Goal: Book appointment/travel/reservation

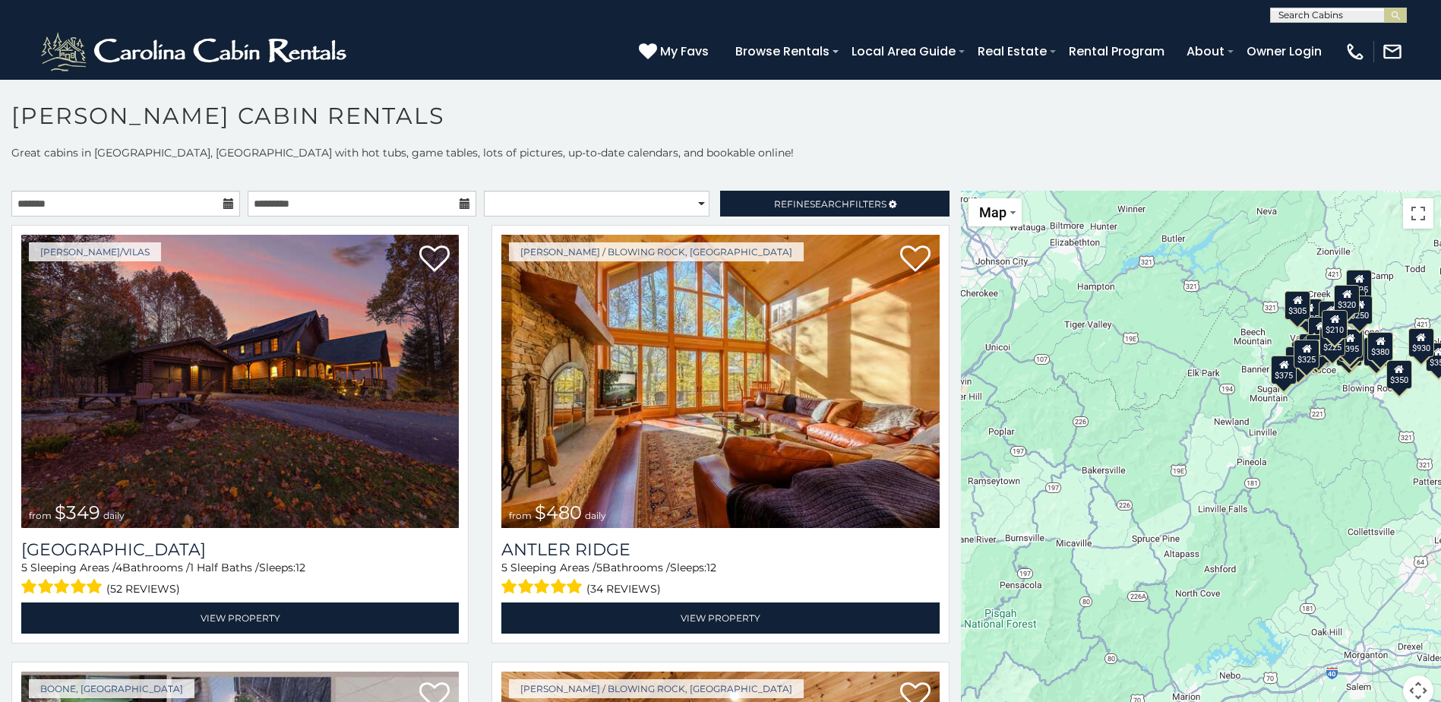
drag, startPoint x: 1325, startPoint y: 582, endPoint x: 1342, endPoint y: 482, distance: 101.8
click at [1342, 482] on div "$349 $480 $525 $315 $355 $635 $675 $930 $400 $451 $330 $400 $485 $460 $395 $695…" at bounding box center [1201, 457] width 480 height 533
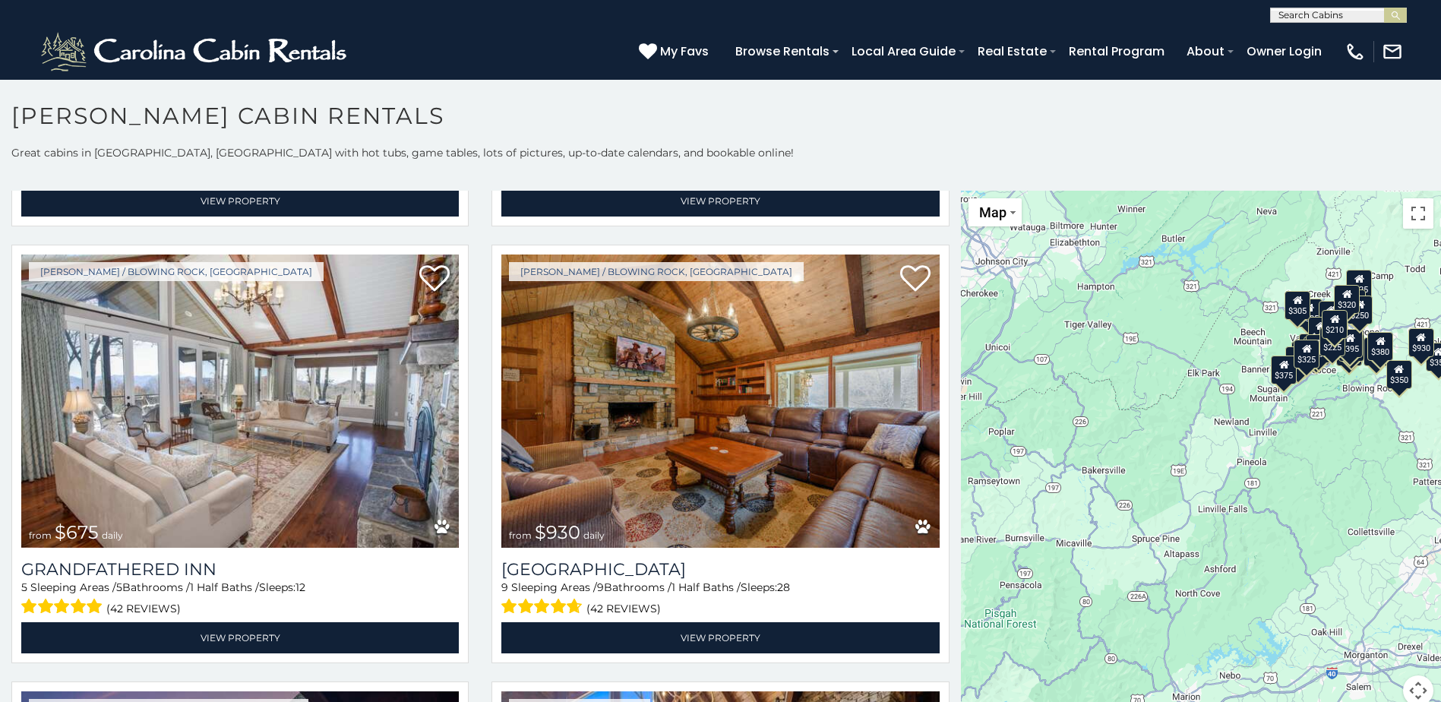
scroll to position [1272, 0]
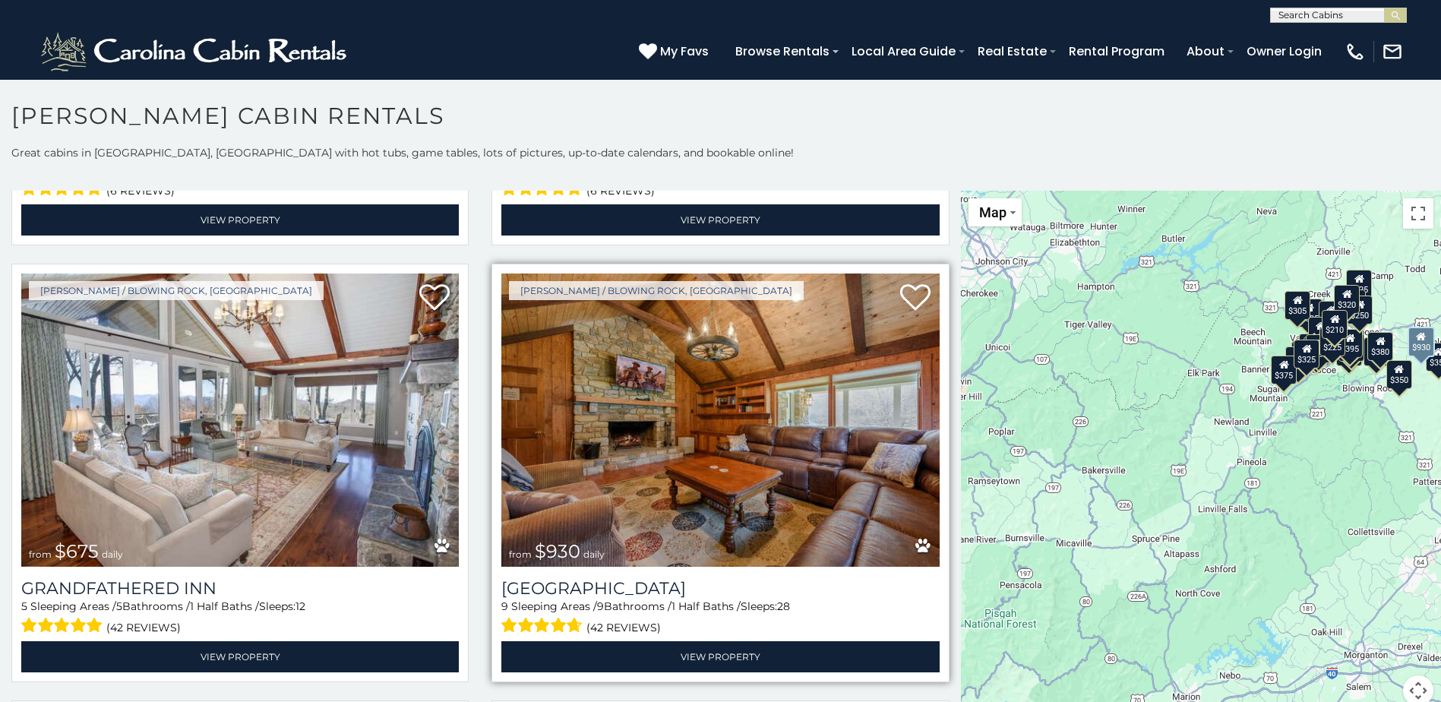
click at [700, 364] on img at bounding box center [719, 419] width 437 height 293
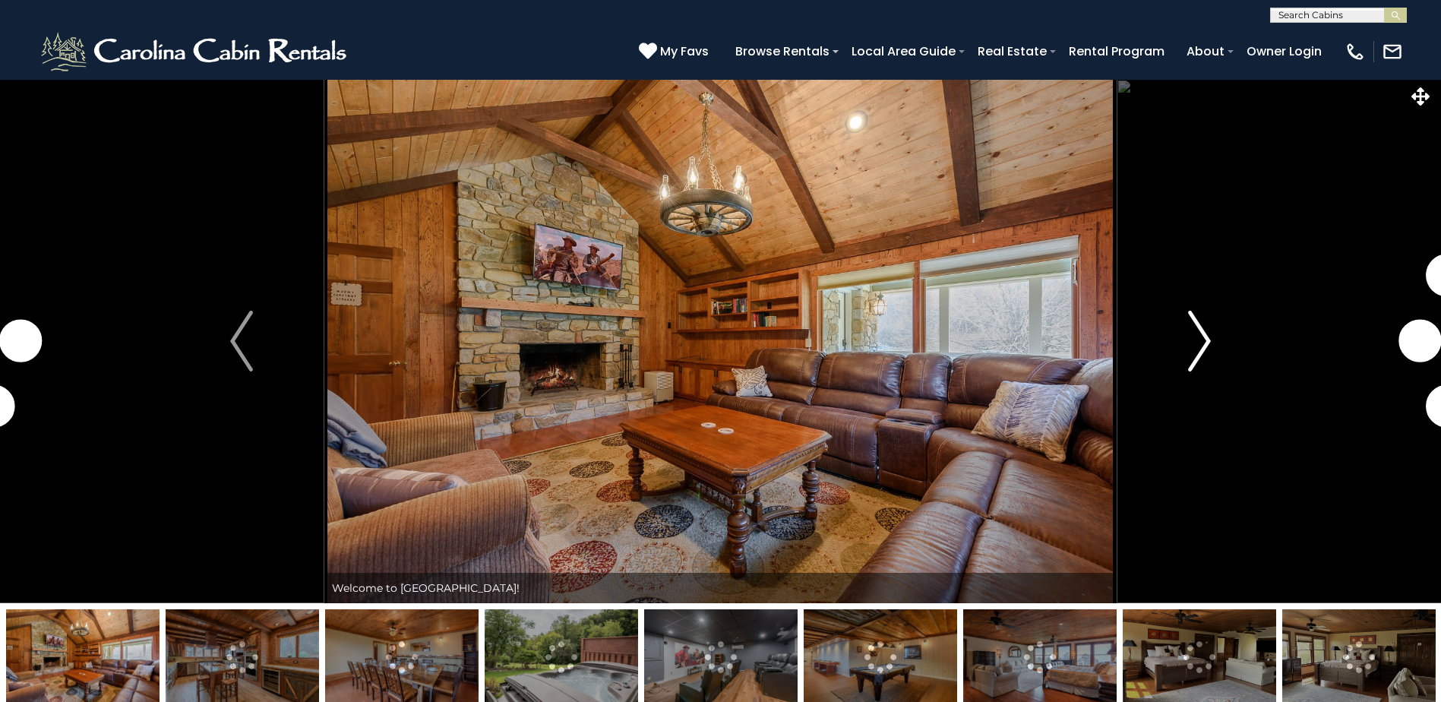
click at [1199, 334] on img "Next" at bounding box center [1199, 341] width 23 height 61
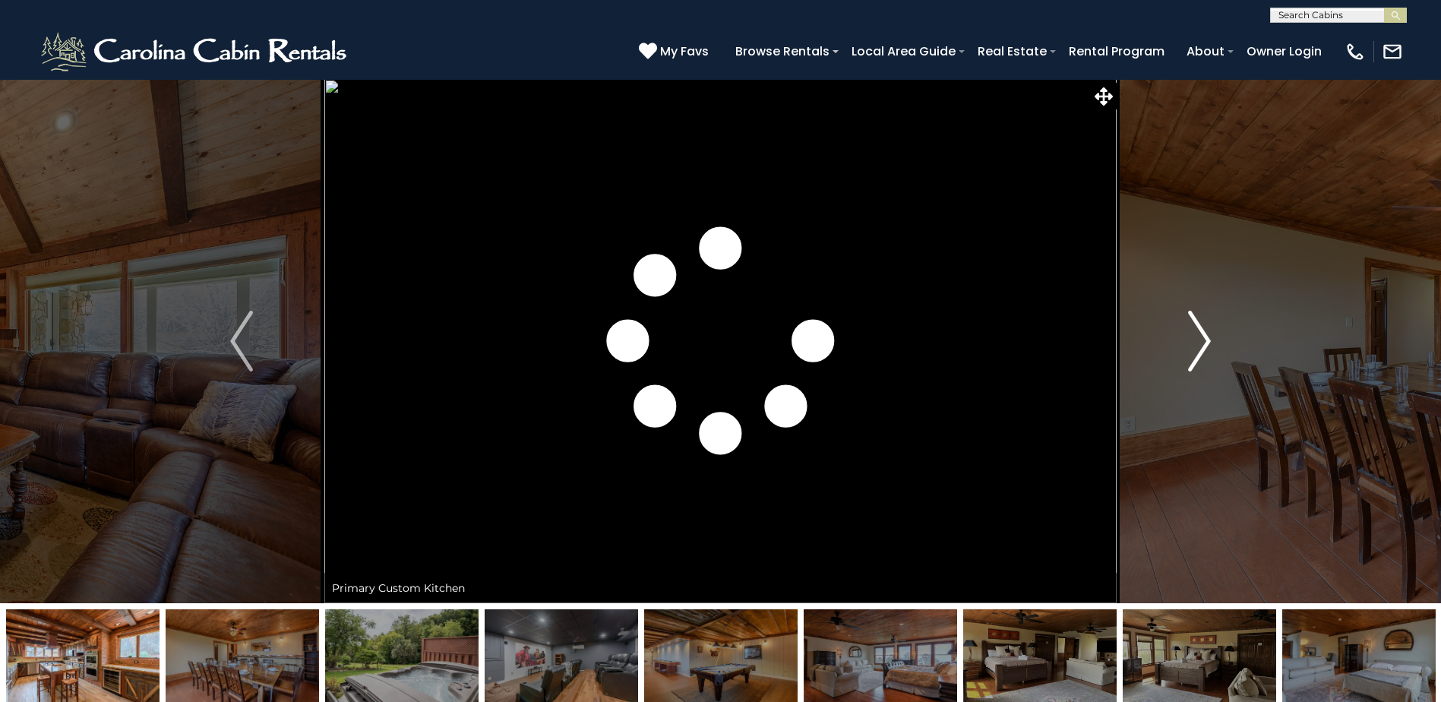
click at [1199, 334] on img "Next" at bounding box center [1199, 341] width 23 height 61
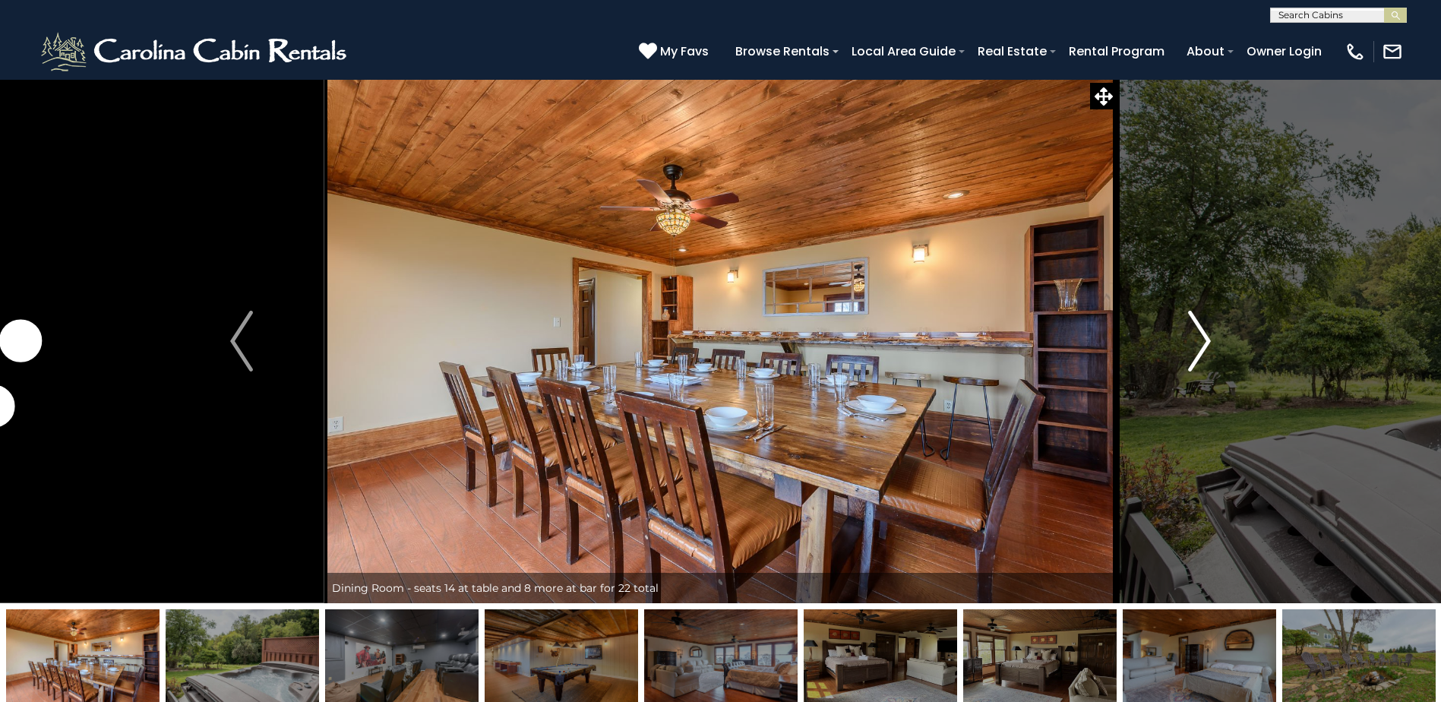
click at [1199, 334] on img "Next" at bounding box center [1199, 341] width 23 height 61
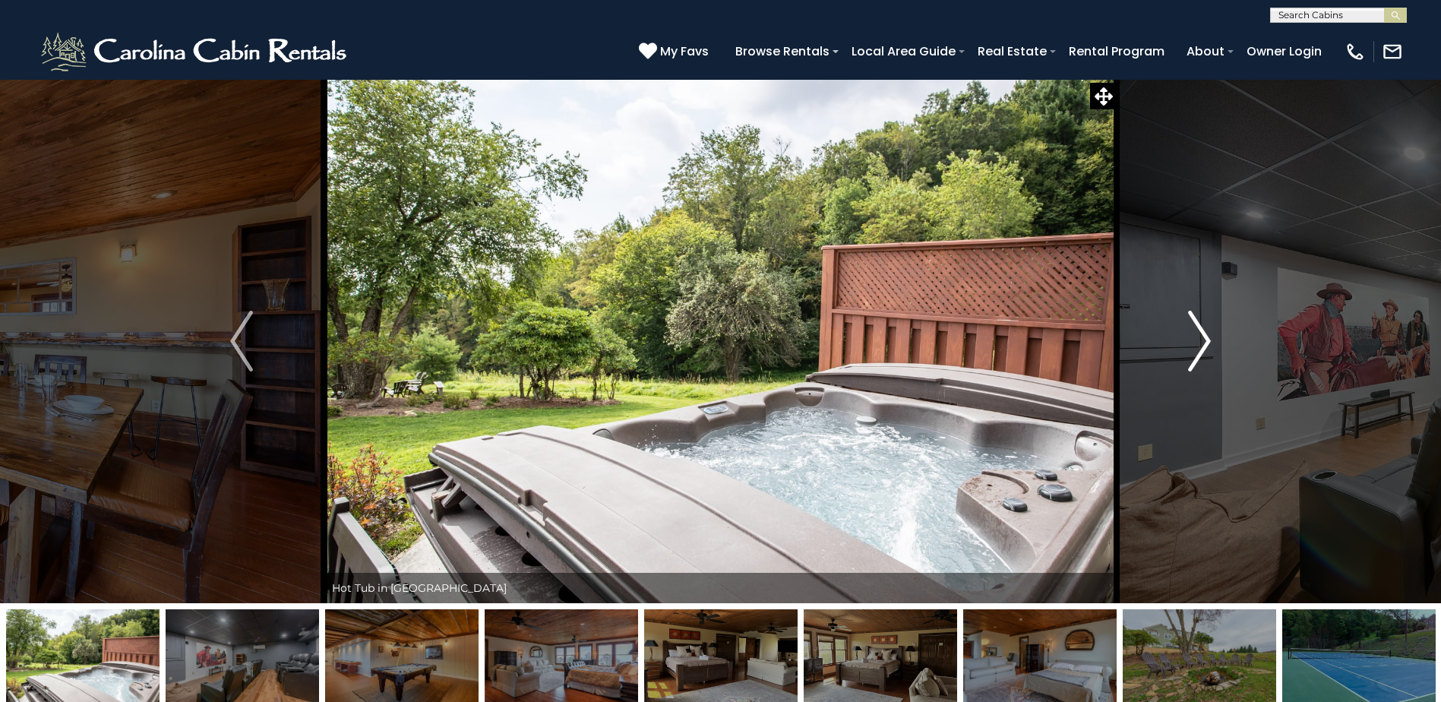
click at [1199, 334] on img "Next" at bounding box center [1199, 341] width 23 height 61
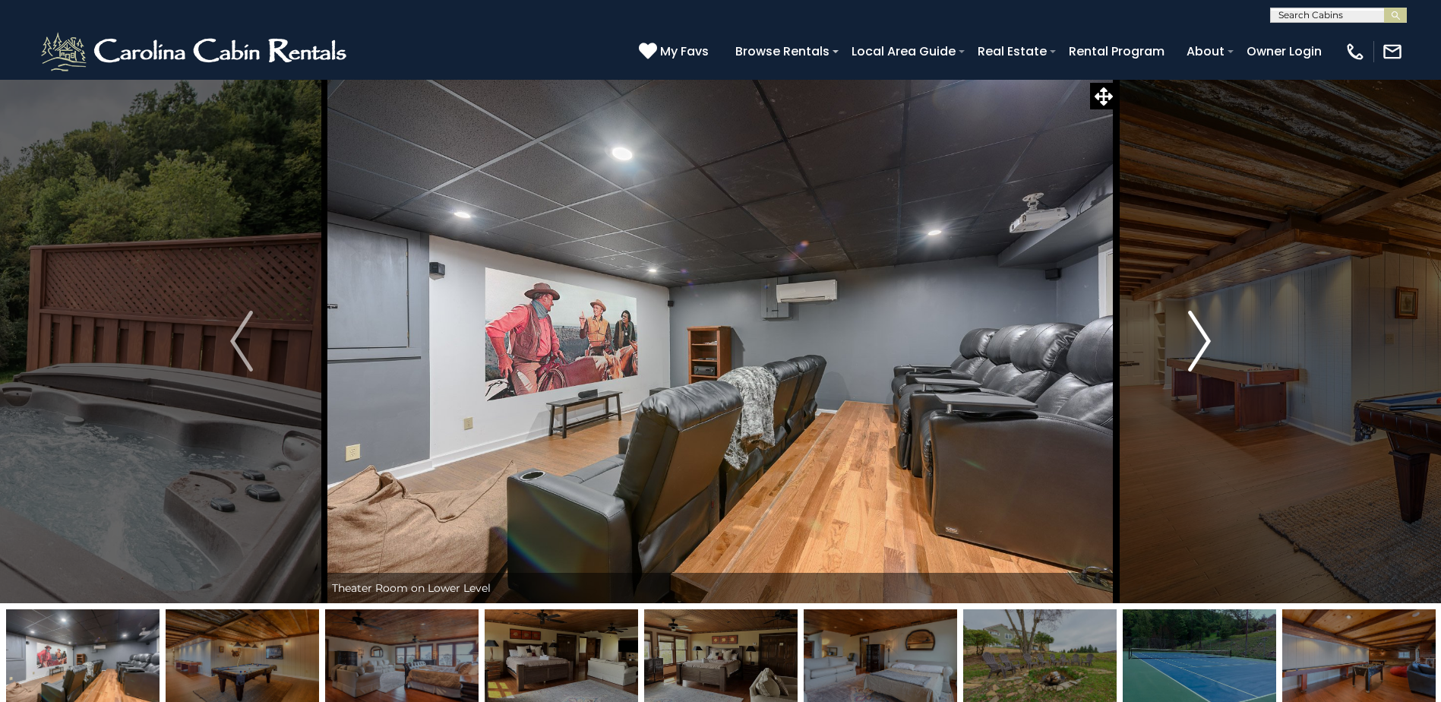
click at [1199, 334] on img "Next" at bounding box center [1199, 341] width 23 height 61
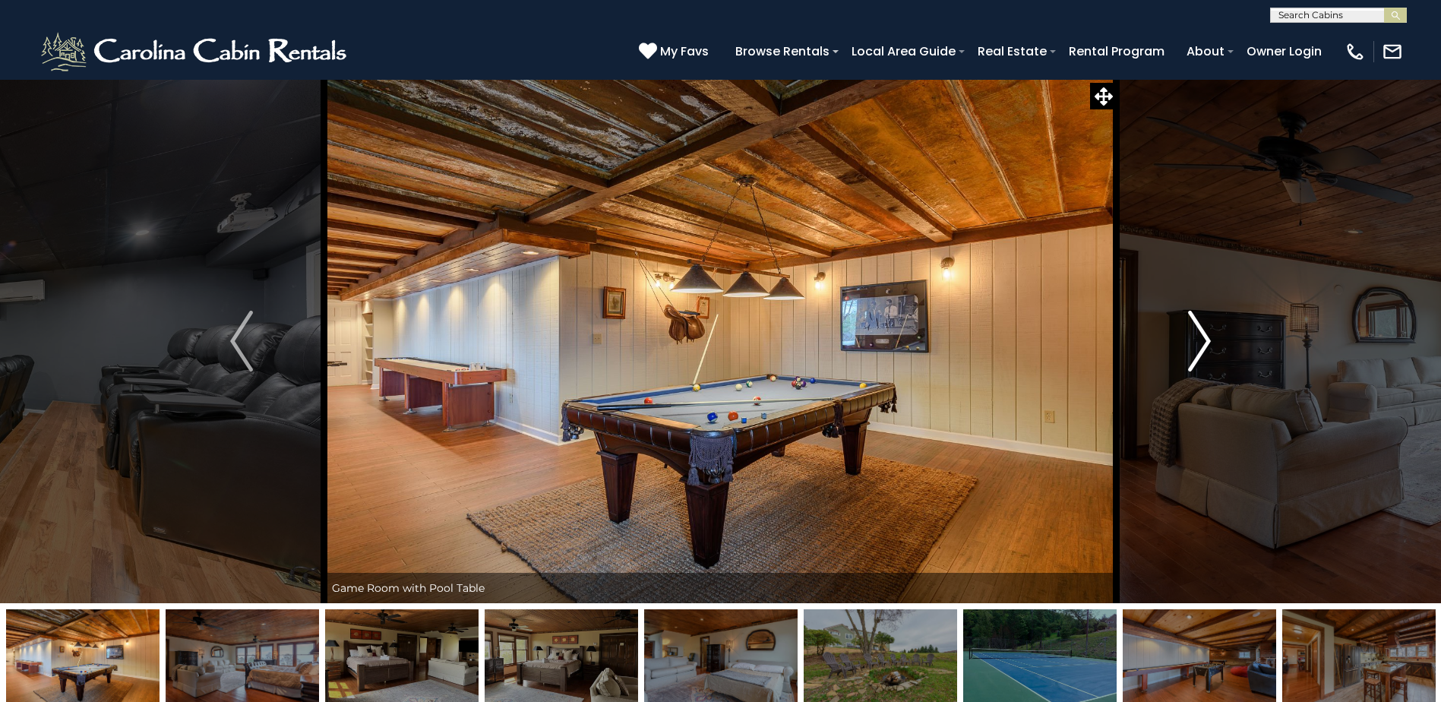
click at [1199, 334] on img "Next" at bounding box center [1199, 341] width 23 height 61
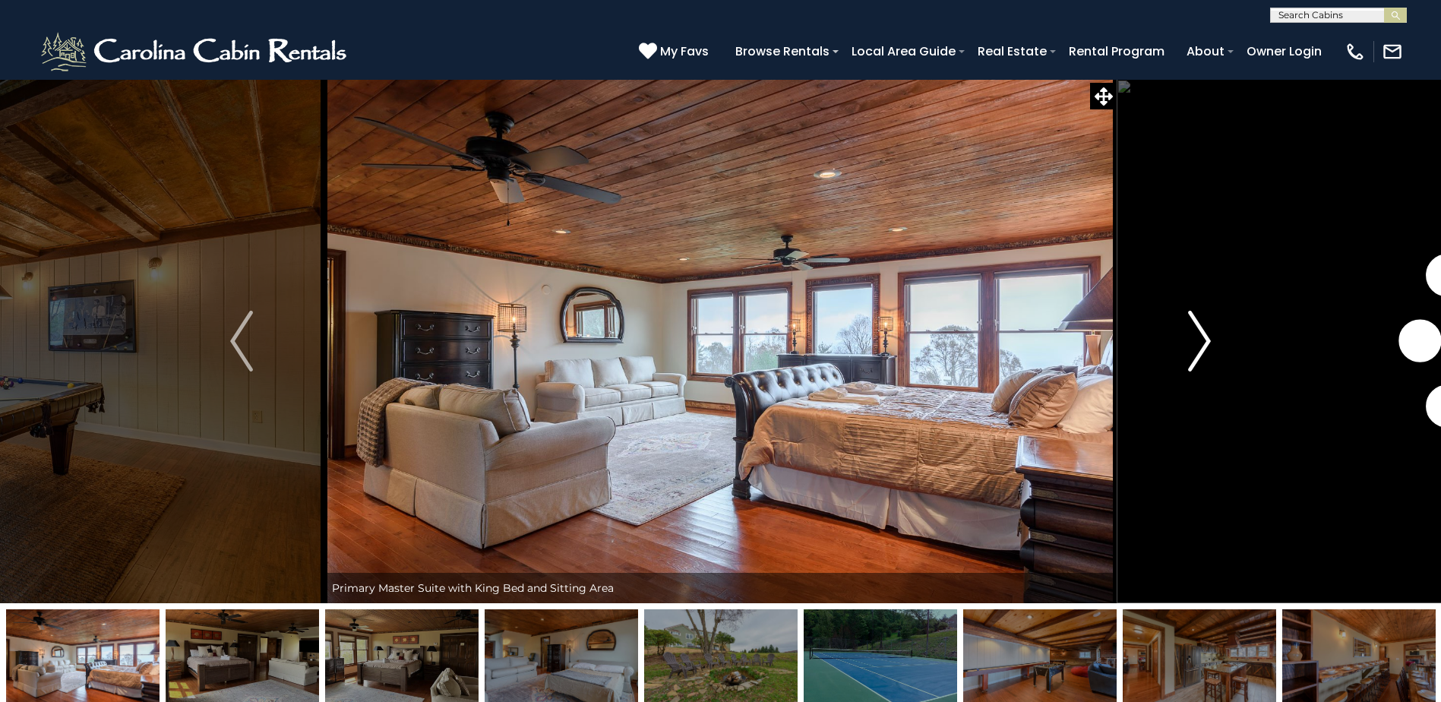
click at [1199, 334] on img "Next" at bounding box center [1199, 341] width 23 height 61
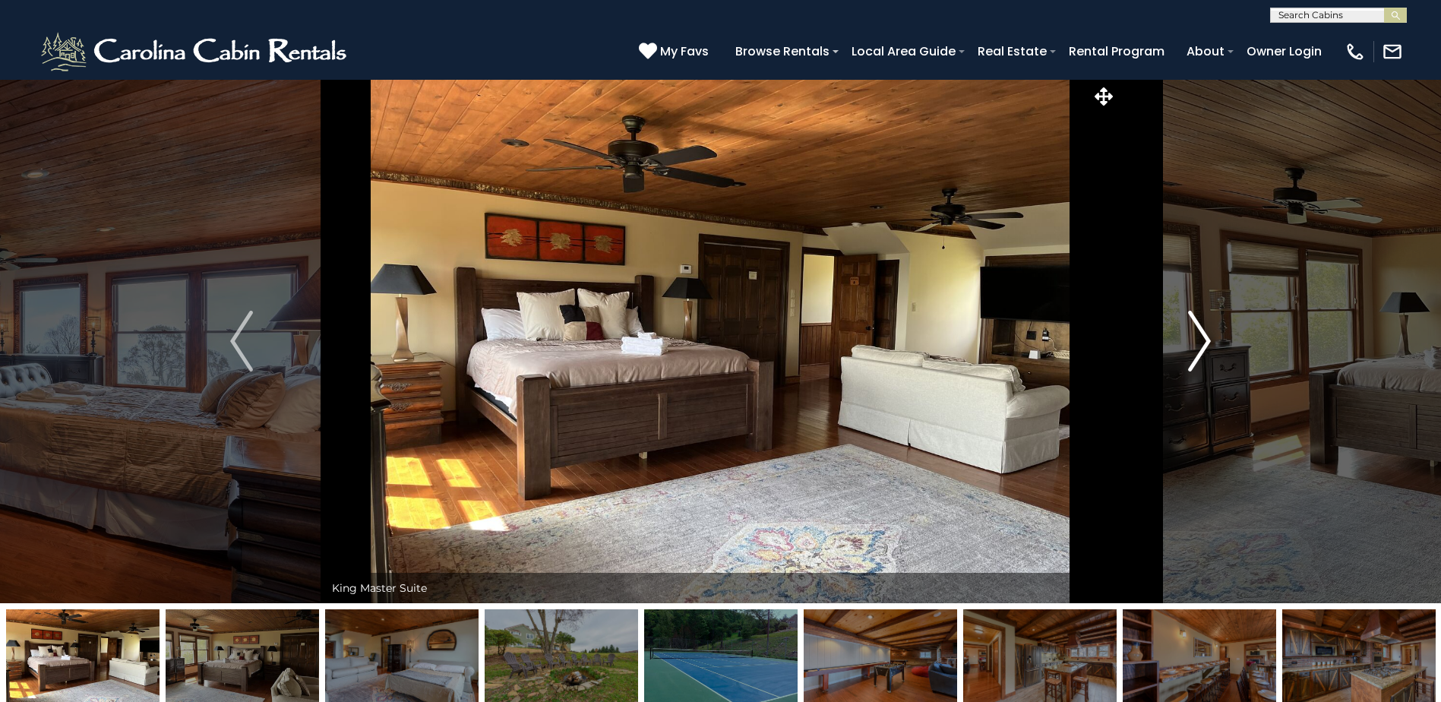
click at [1199, 334] on img "Next" at bounding box center [1199, 341] width 23 height 61
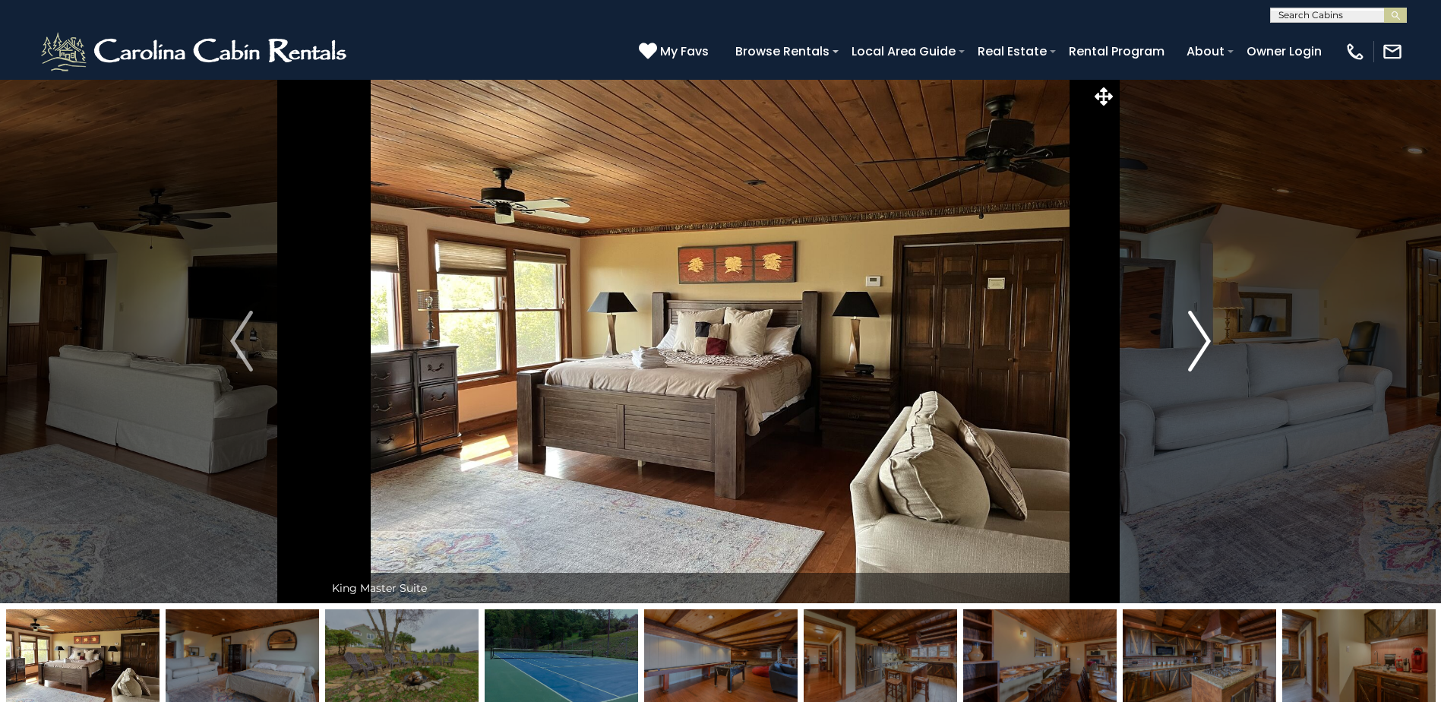
click at [1199, 334] on img "Next" at bounding box center [1199, 341] width 23 height 61
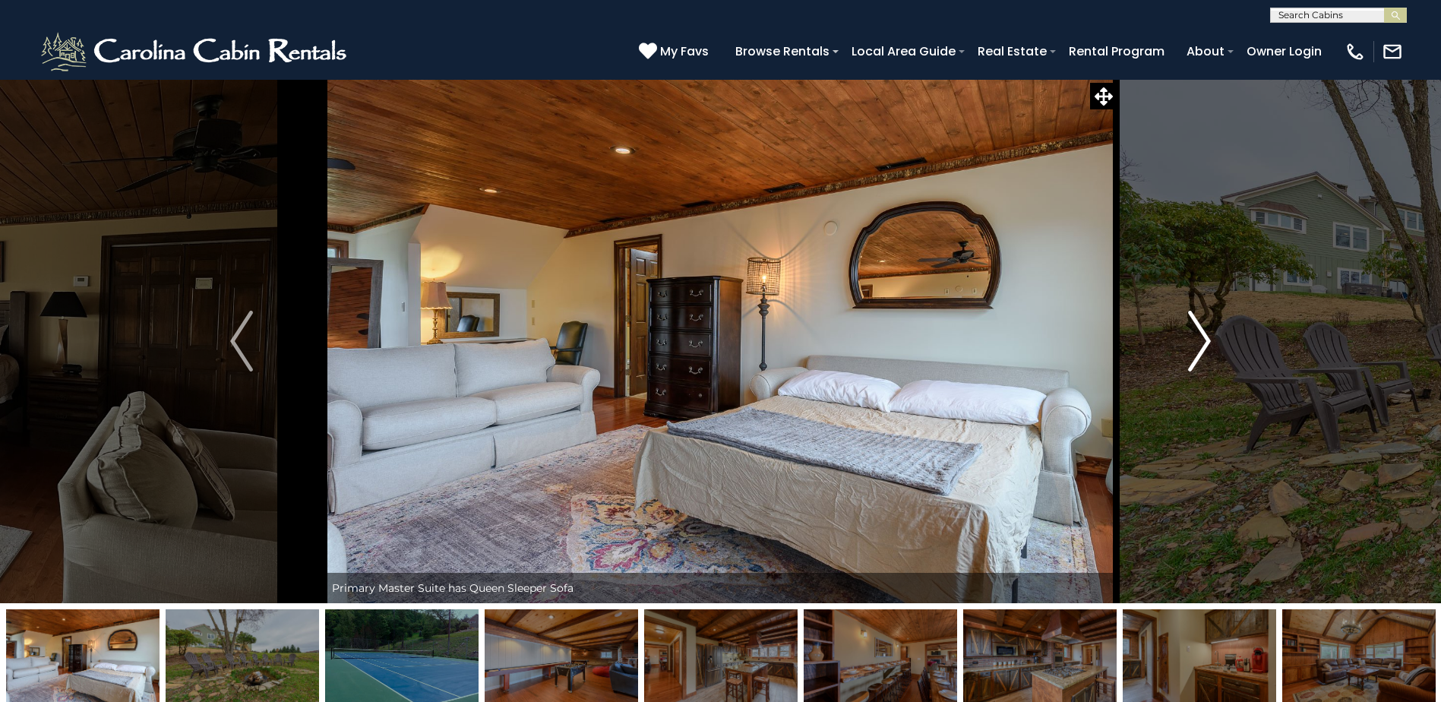
click at [1199, 334] on img "Next" at bounding box center [1199, 341] width 23 height 61
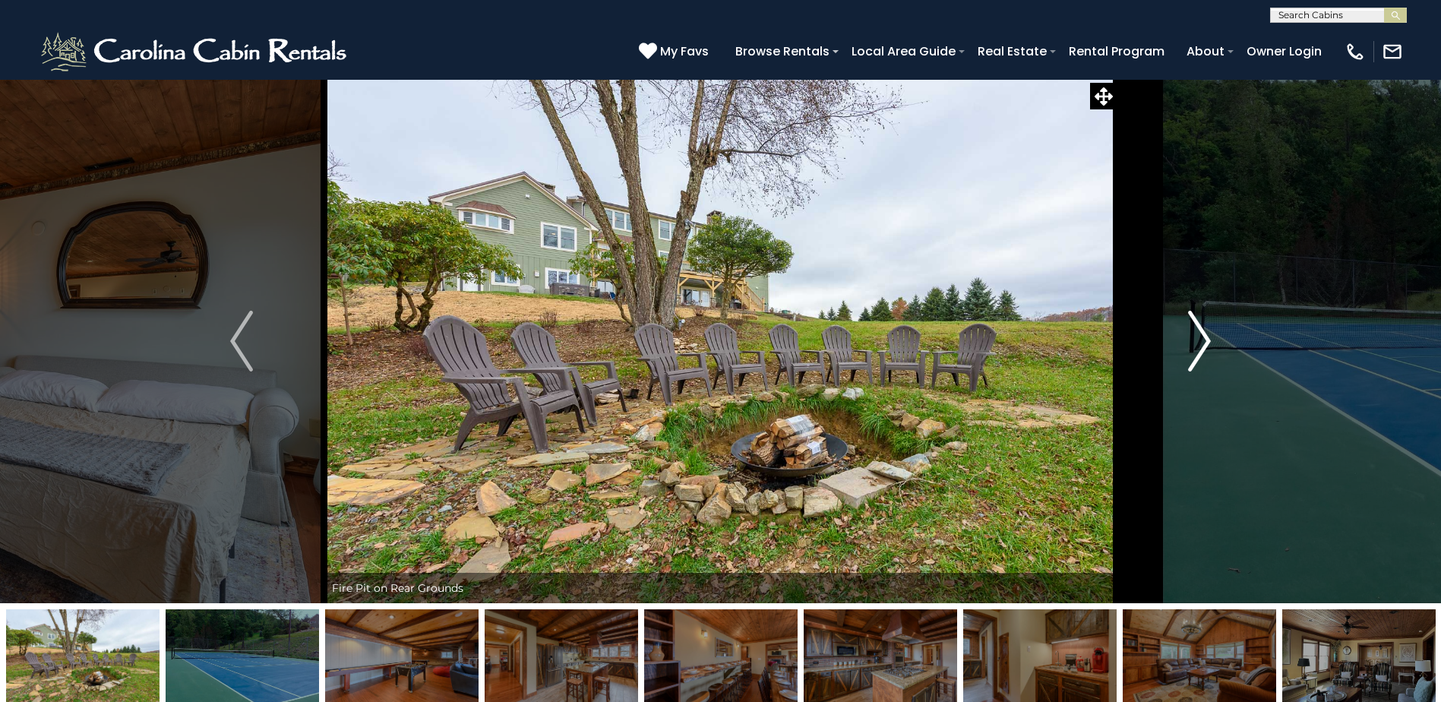
click at [1199, 334] on img "Next" at bounding box center [1199, 341] width 23 height 61
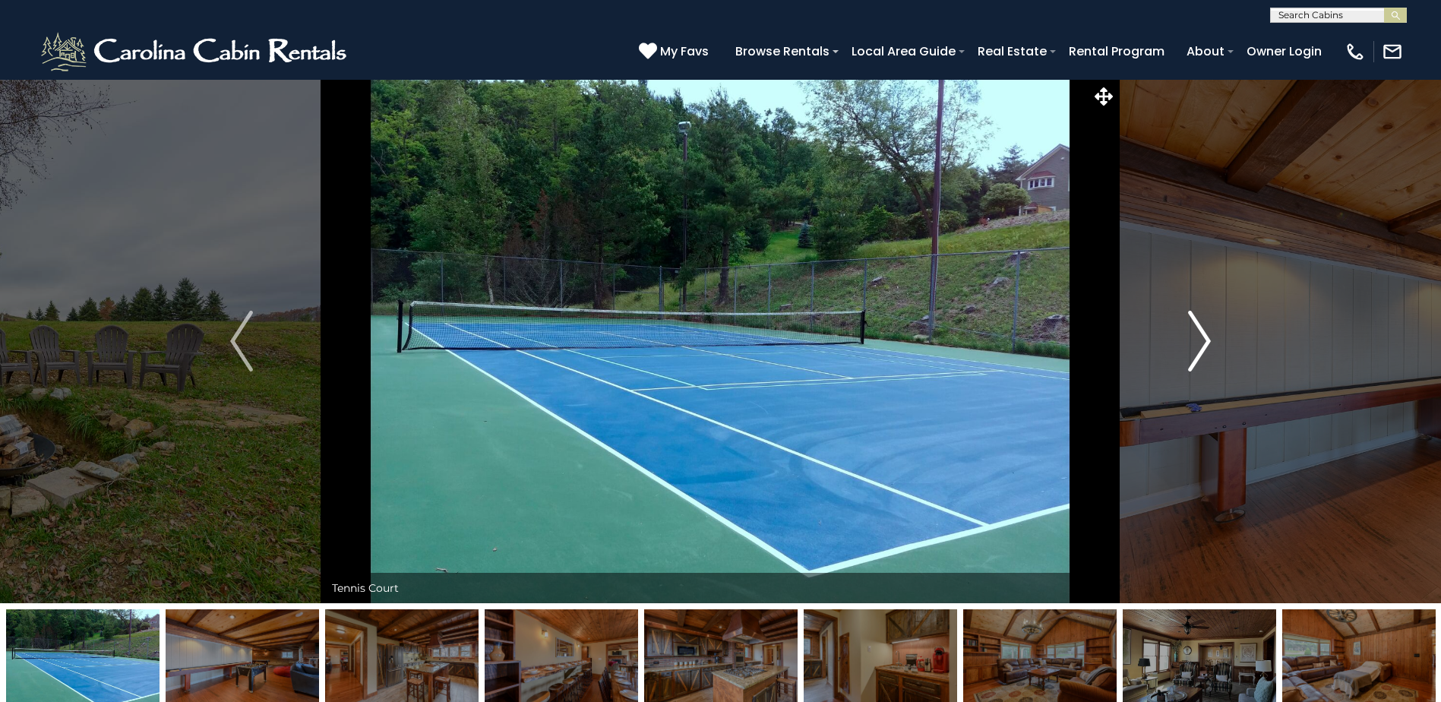
click at [1199, 334] on img "Next" at bounding box center [1199, 341] width 23 height 61
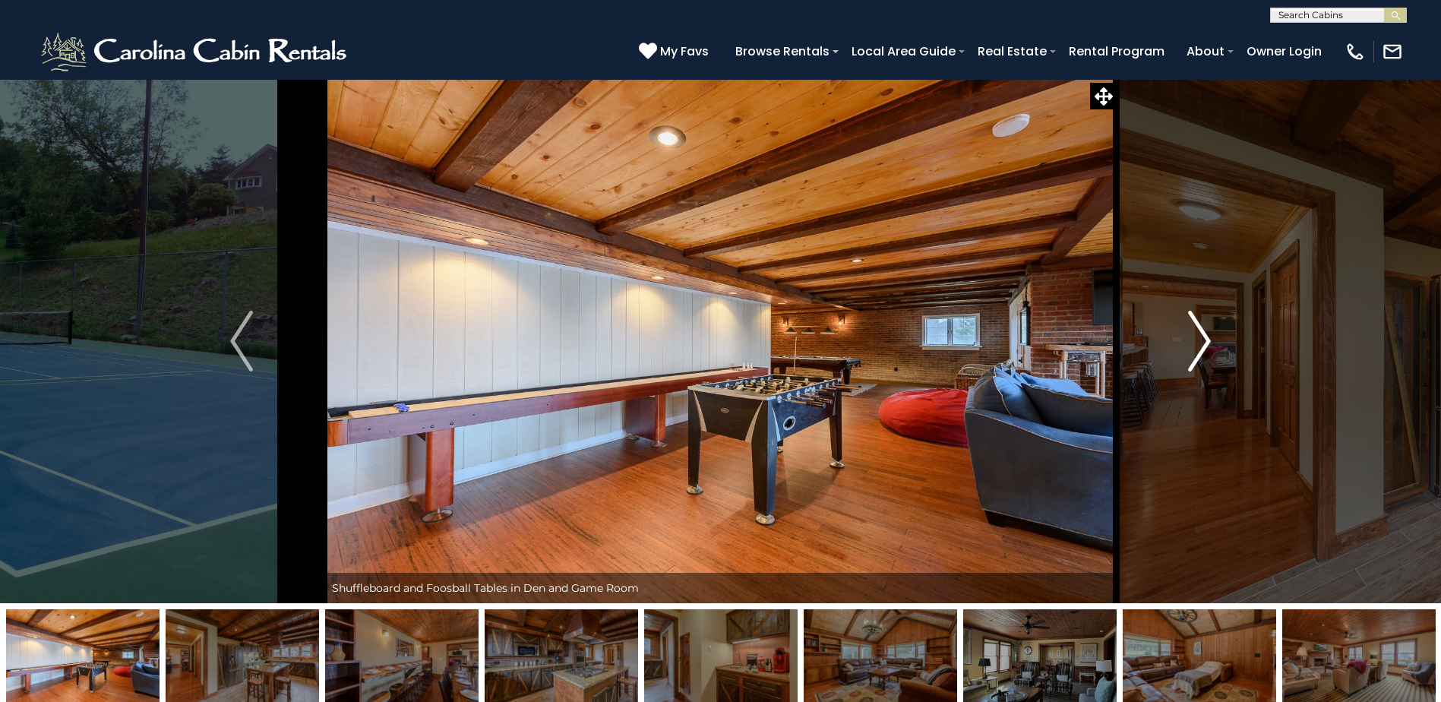
click at [1199, 334] on img "Next" at bounding box center [1199, 341] width 23 height 61
